Goal: Transaction & Acquisition: Purchase product/service

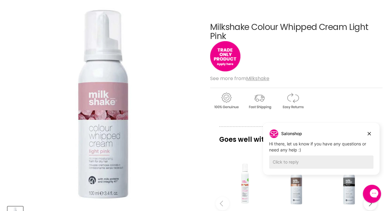
scroll to position [82, 0]
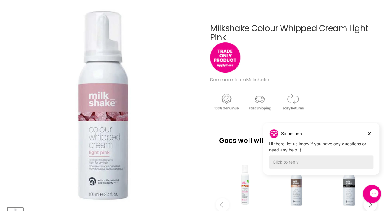
click at [235, 133] on p "Goes well with" at bounding box center [296, 137] width 154 height 20
drag, startPoint x: 233, startPoint y: 135, endPoint x: 218, endPoint y: 143, distance: 17.0
click at [222, 141] on p "Goes well with" at bounding box center [296, 137] width 154 height 20
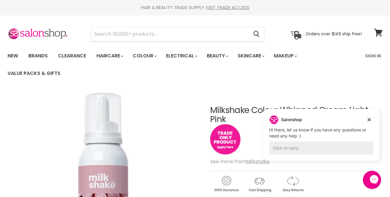
click at [223, 135] on img "Main content" at bounding box center [225, 139] width 30 height 30
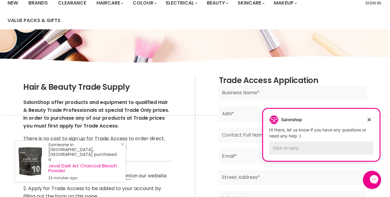
scroll to position [46, 0]
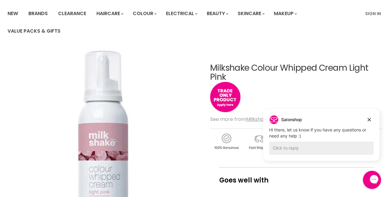
scroll to position [31, 0]
